Goal: Transaction & Acquisition: Obtain resource

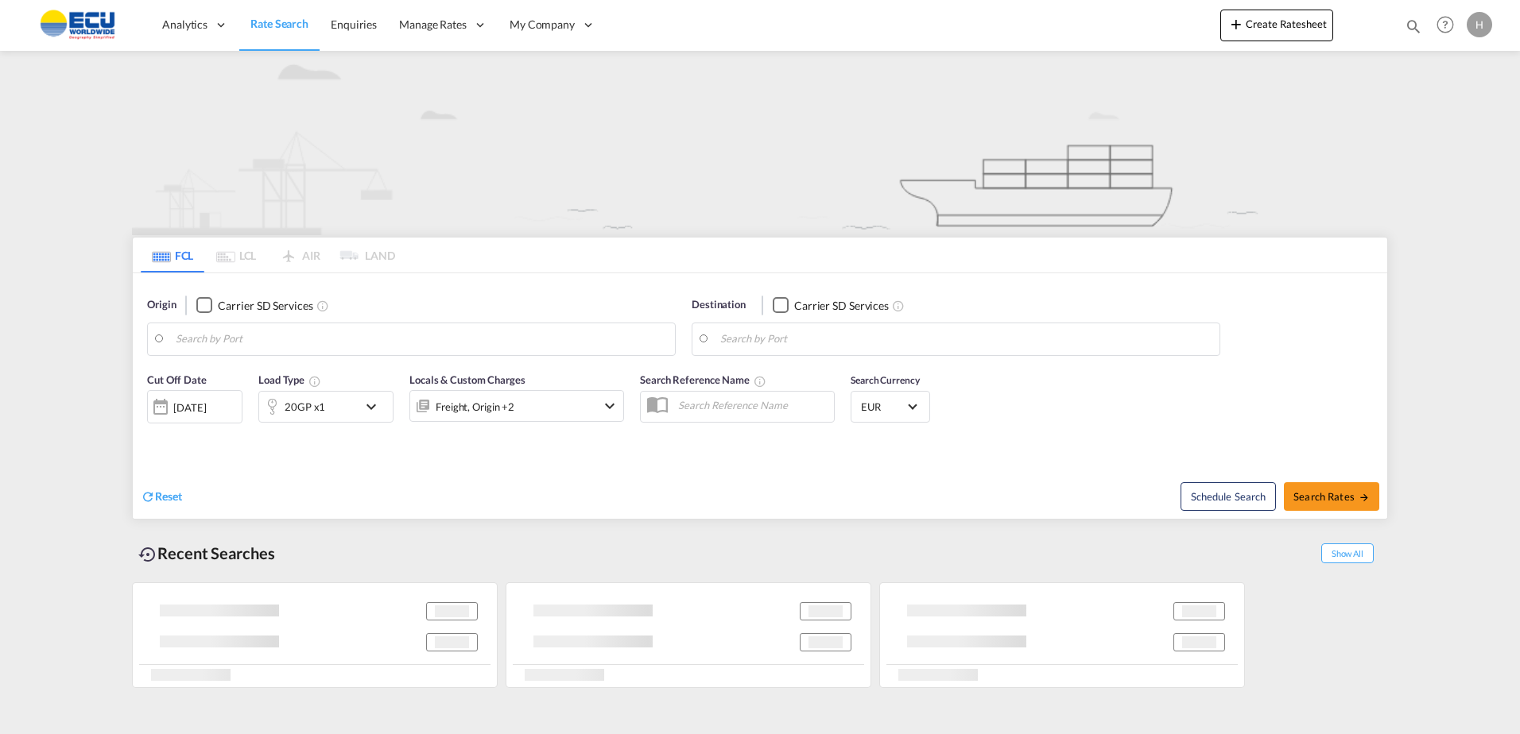
type input "[GEOGRAPHIC_DATA], [GEOGRAPHIC_DATA]"
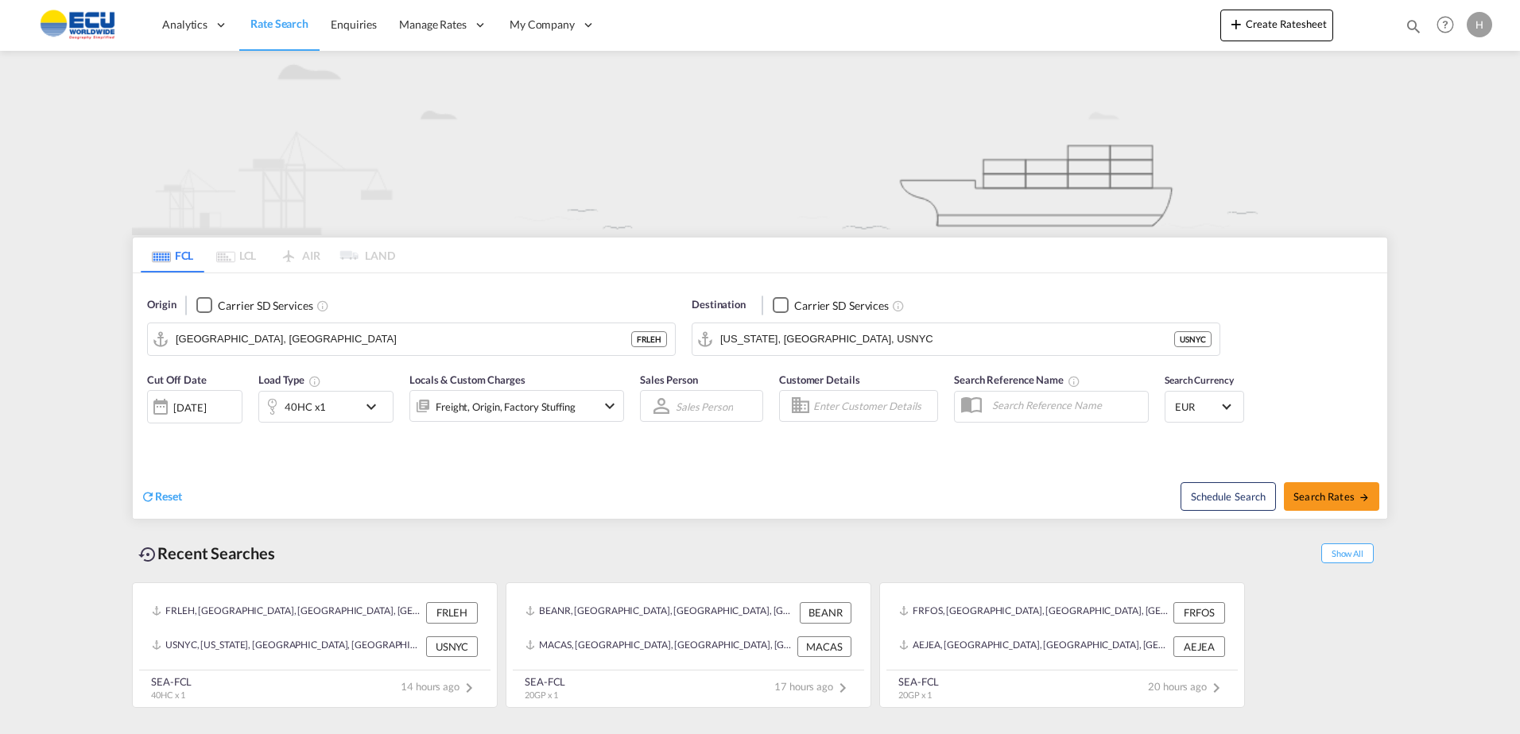
click at [347, 414] on div "40HC x1" at bounding box center [308, 407] width 99 height 32
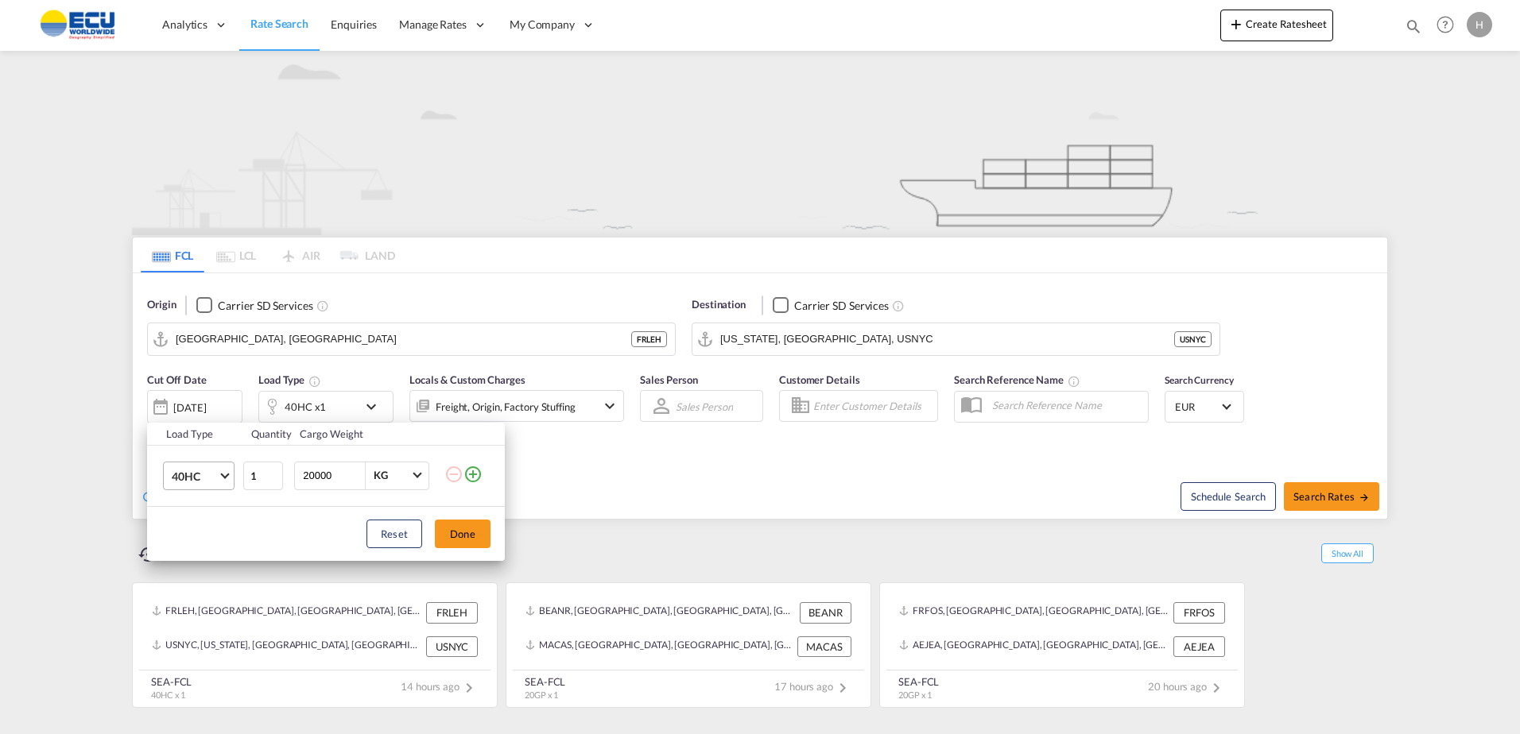
click at [213, 480] on span "40HC" at bounding box center [195, 477] width 46 height 16
click at [208, 439] on md-option "40RE" at bounding box center [213, 431] width 108 height 38
click at [467, 529] on button "Done" at bounding box center [463, 534] width 56 height 29
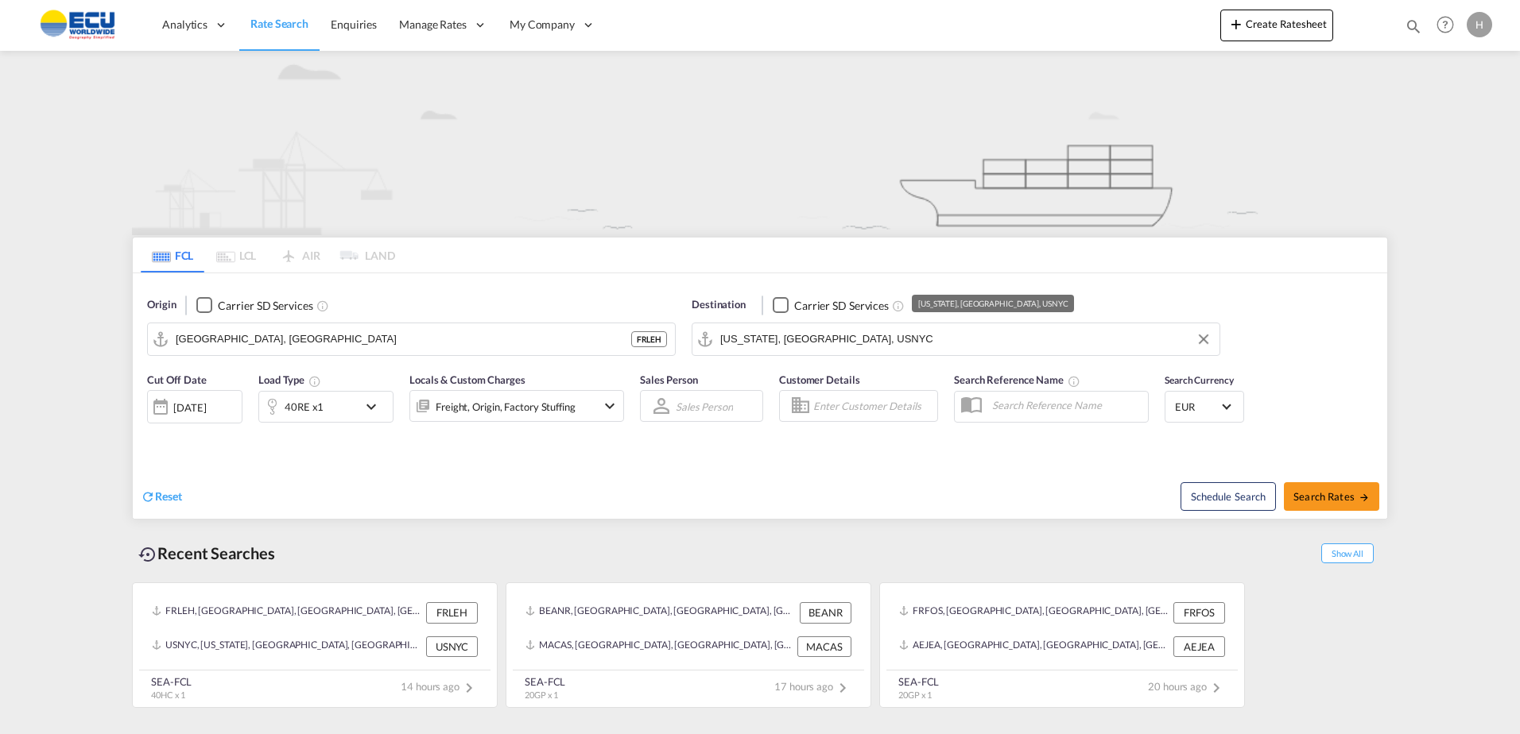
click at [824, 342] on input "[US_STATE], [GEOGRAPHIC_DATA], USNYC" at bounding box center [965, 339] width 491 height 24
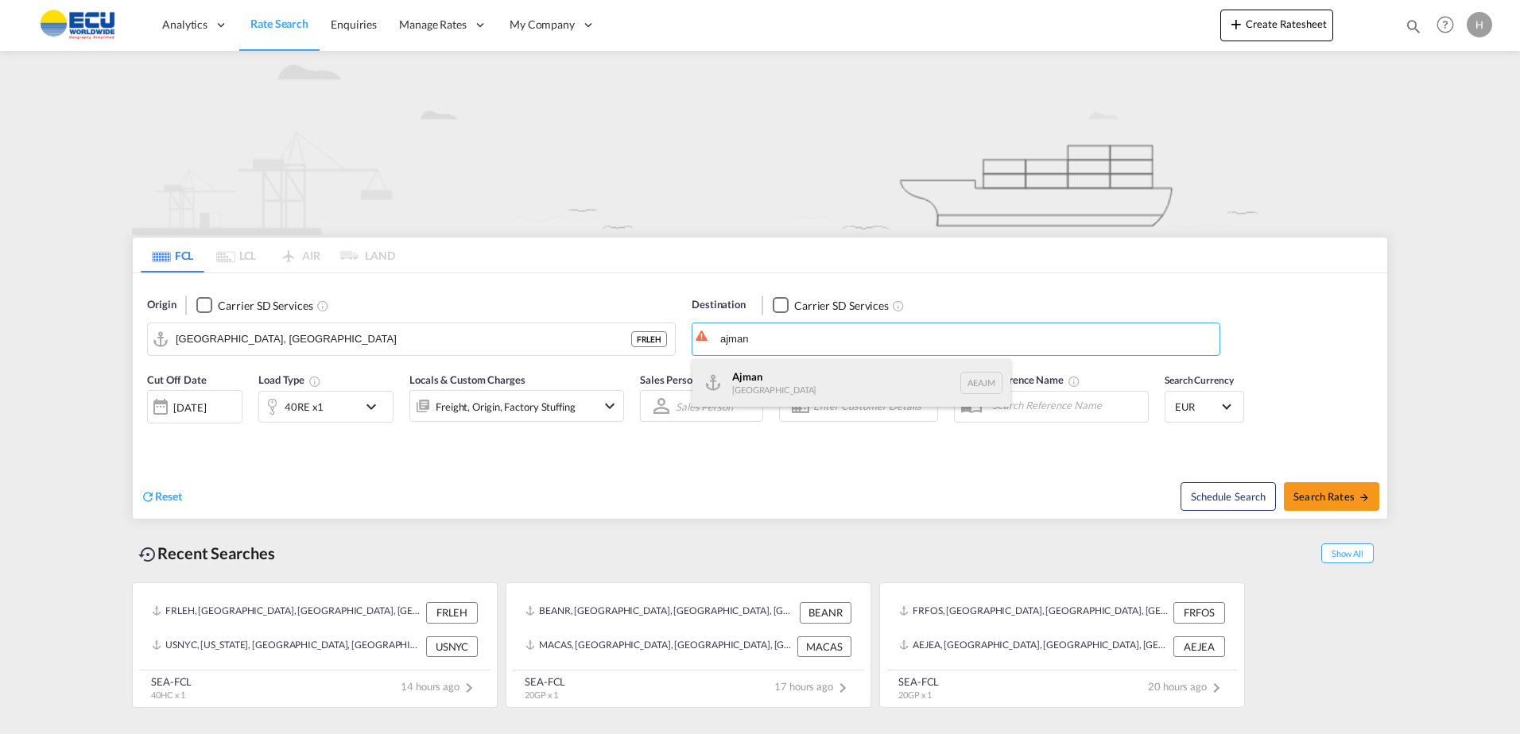
click at [805, 378] on div "Ajman [GEOGRAPHIC_DATA] [GEOGRAPHIC_DATA]" at bounding box center [851, 383] width 318 height 48
type input "Ajman, AEAJM"
click at [466, 401] on div "Freight, Origin, Factory Stuffing" at bounding box center [506, 407] width 140 height 22
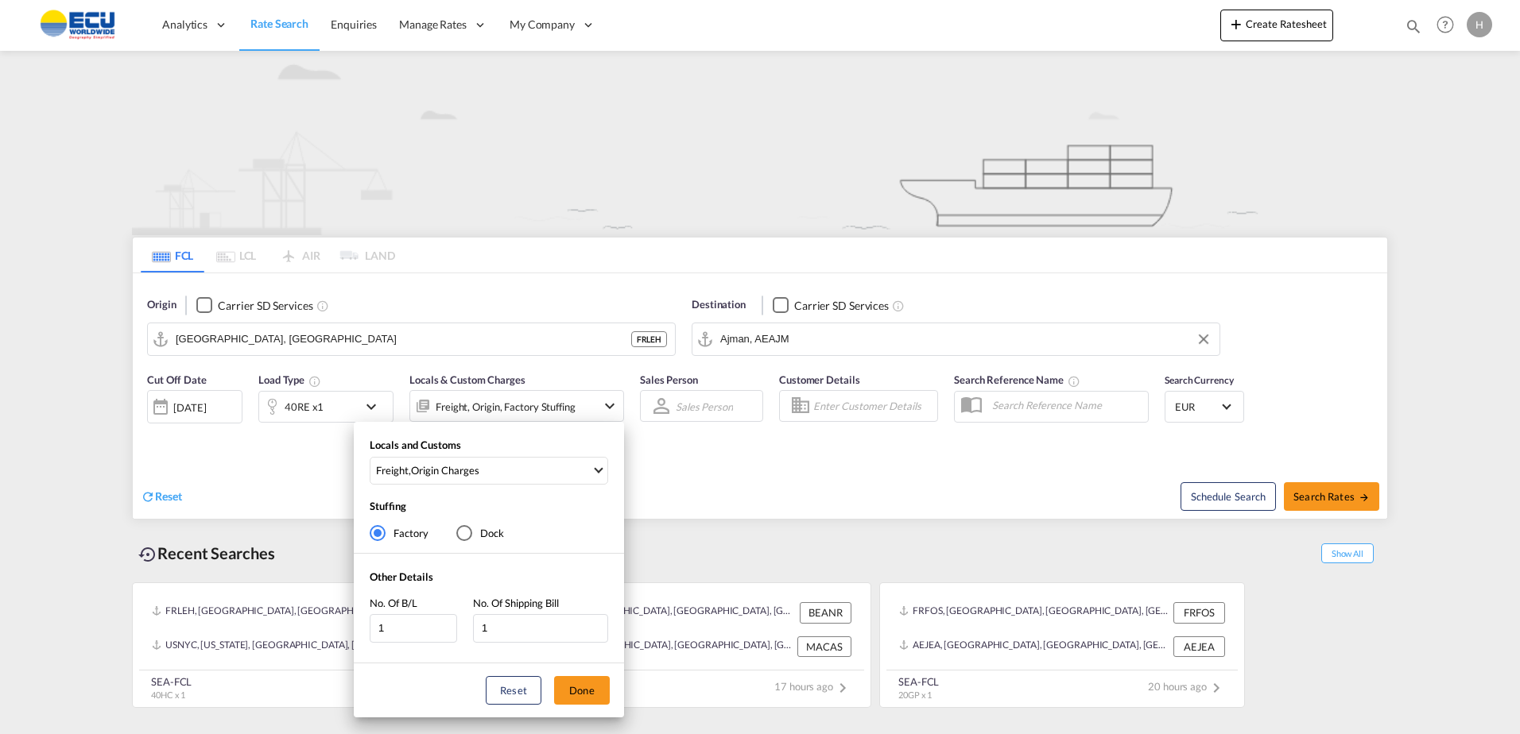
click at [754, 472] on div "Locals and Customs Freight , Origin Charges Clear All Select All Freight Origin…" at bounding box center [760, 367] width 1520 height 734
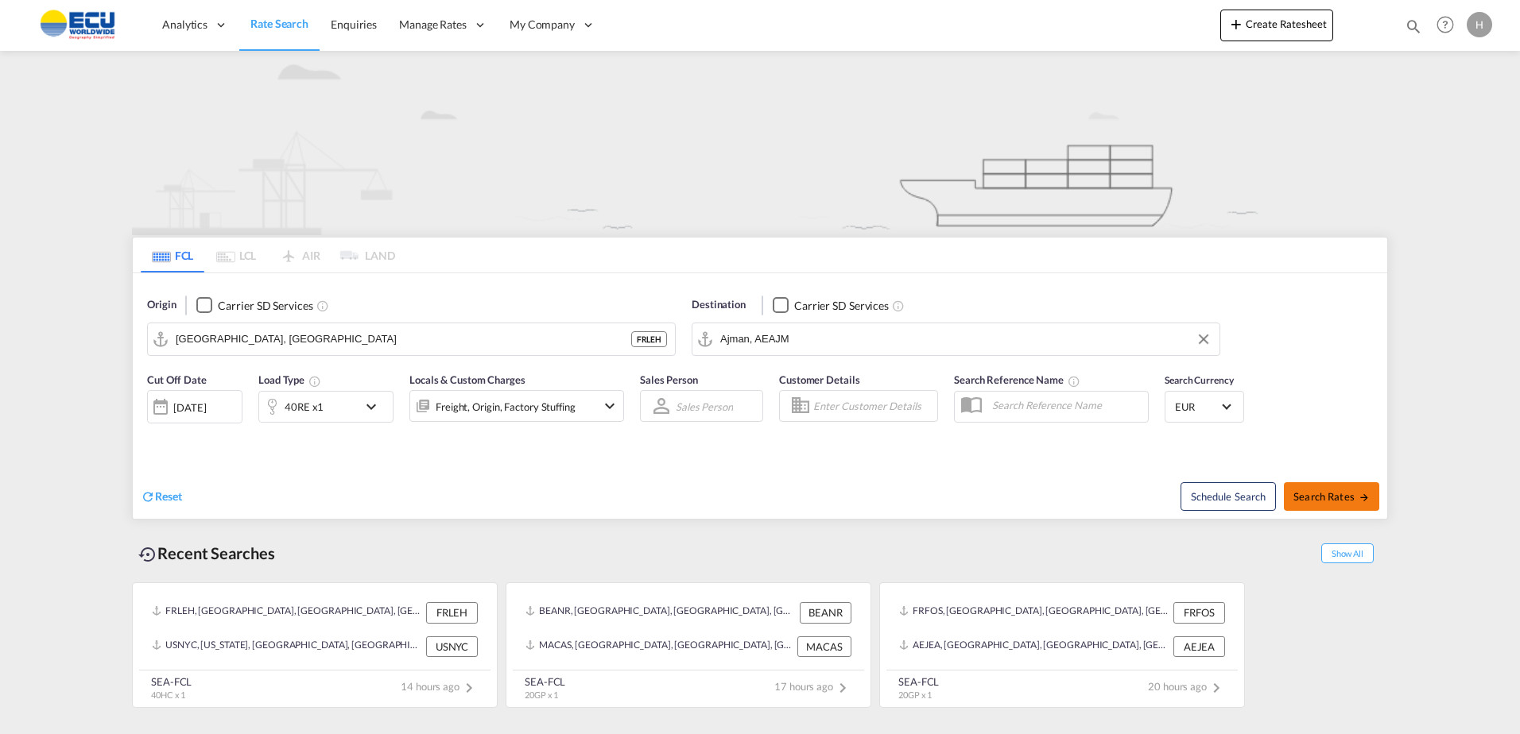
click at [1324, 494] on span "Search Rates" at bounding box center [1331, 496] width 76 height 13
type input "FRLEH to AEAJM / [DATE]"
